Goal: Find specific page/section: Find specific page/section

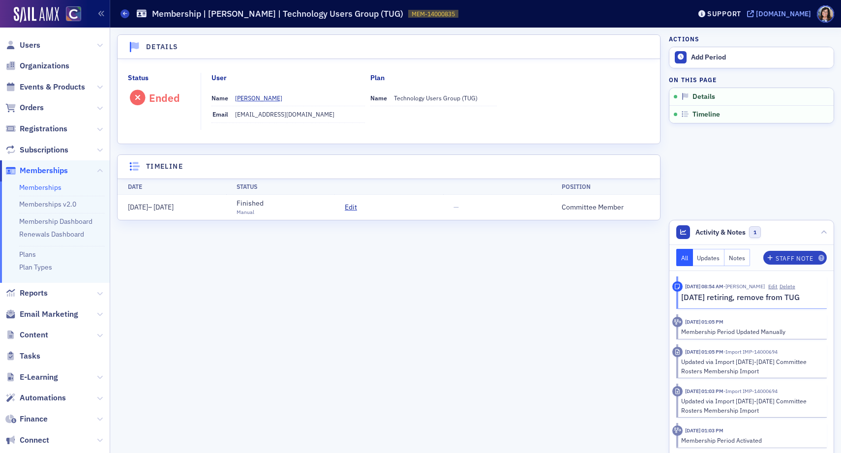
click at [754, 12] on icon at bounding box center [750, 13] width 7 height 7
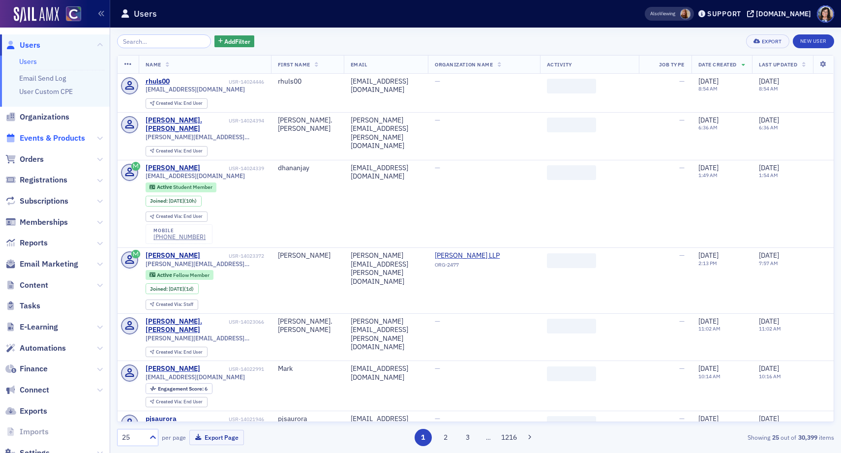
click at [53, 136] on span "Events & Products" at bounding box center [52, 138] width 65 height 11
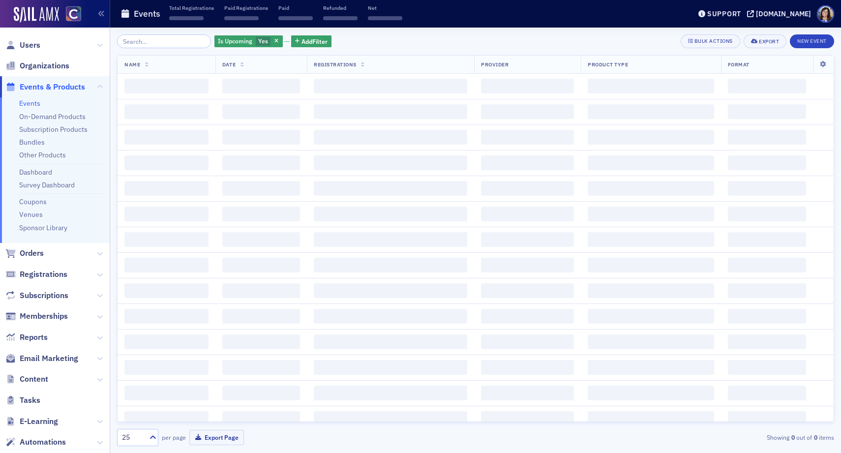
click at [140, 43] on input "search" at bounding box center [164, 41] width 94 height 14
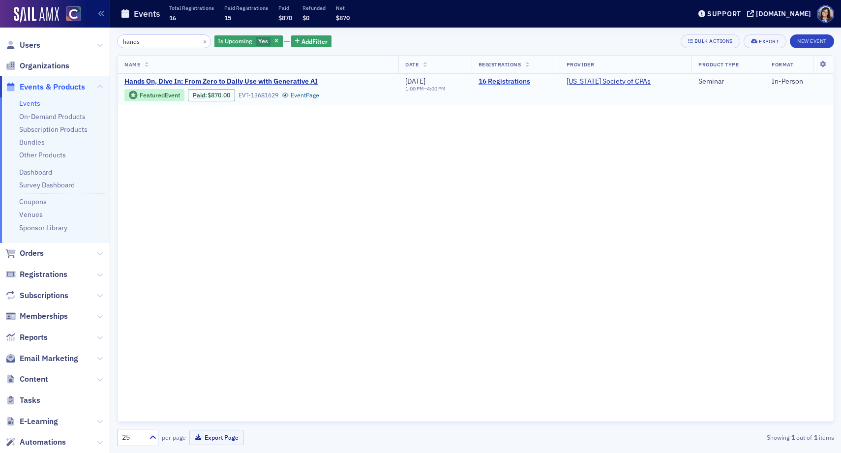
type input "hands"
click at [506, 82] on link "16 Registrations" at bounding box center [516, 81] width 74 height 9
click at [308, 97] on link "Event Page" at bounding box center [300, 94] width 37 height 7
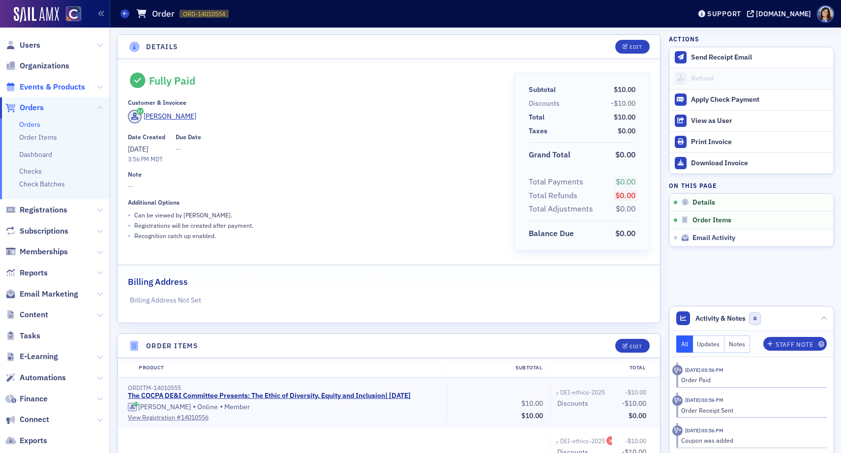
click at [35, 87] on span "Events & Products" at bounding box center [52, 87] width 65 height 11
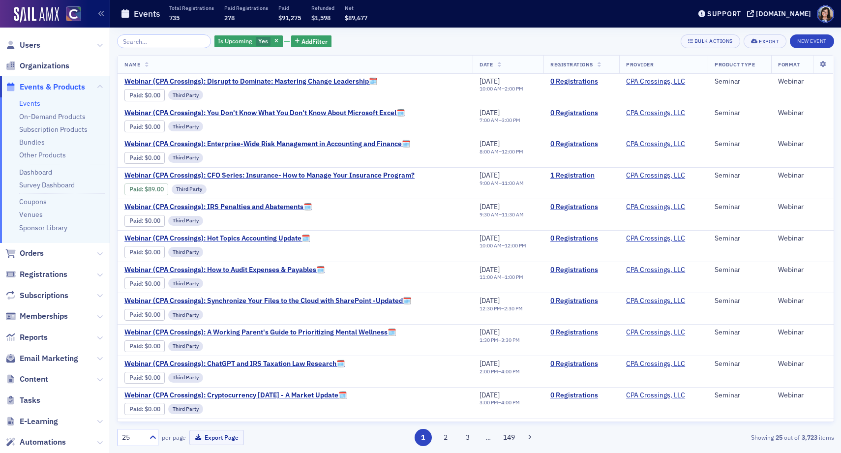
click at [160, 40] on input "search" at bounding box center [164, 41] width 94 height 14
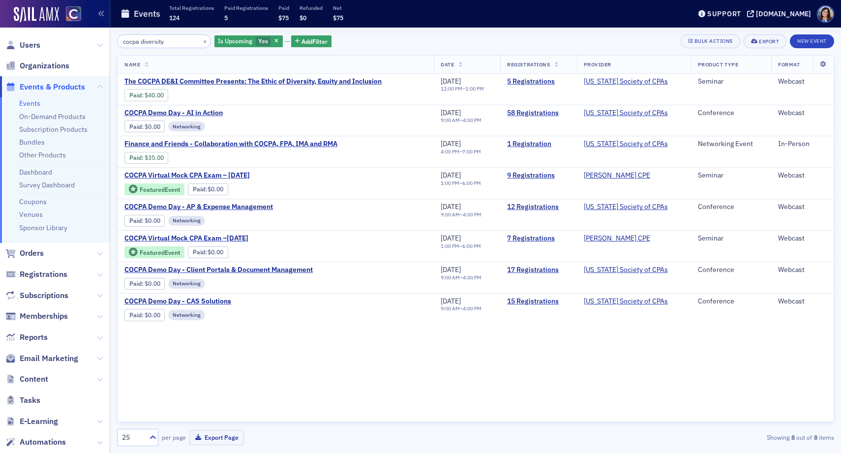
type input "cocpa diversity"
click at [42, 380] on span "Content" at bounding box center [34, 379] width 29 height 11
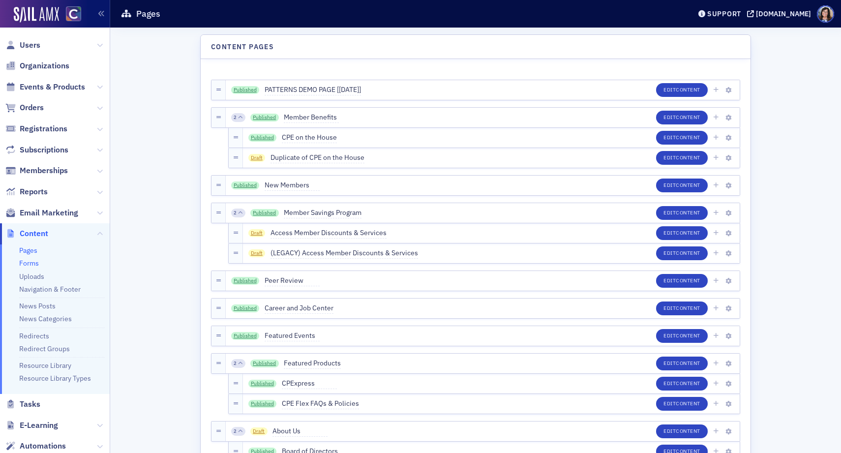
click at [31, 263] on link "Forms" at bounding box center [29, 263] width 20 height 9
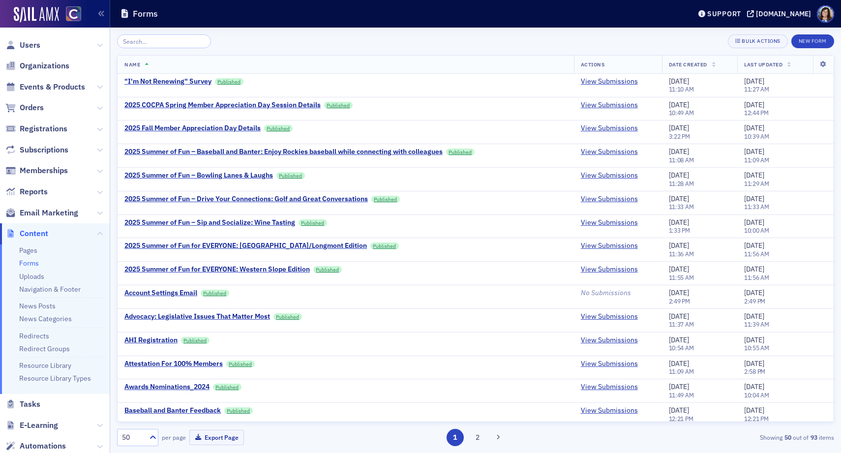
click at [163, 40] on input "search" at bounding box center [164, 41] width 94 height 14
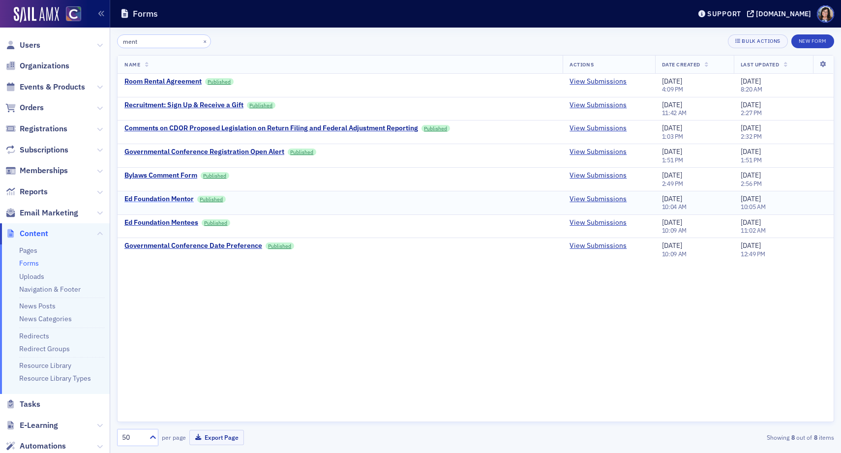
type input "ment"
click at [177, 200] on div "Ed Foundation Mentor" at bounding box center [158, 199] width 69 height 9
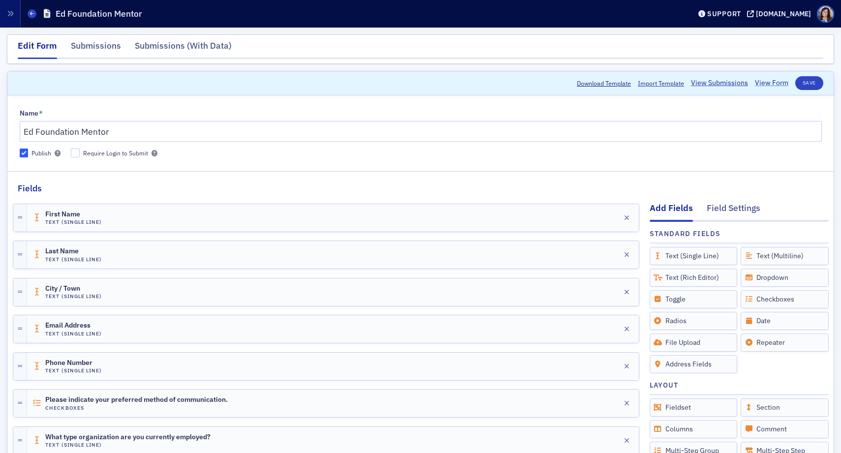
click at [781, 86] on link "View Form" at bounding box center [771, 83] width 33 height 10
